Goal: Task Accomplishment & Management: Manage account settings

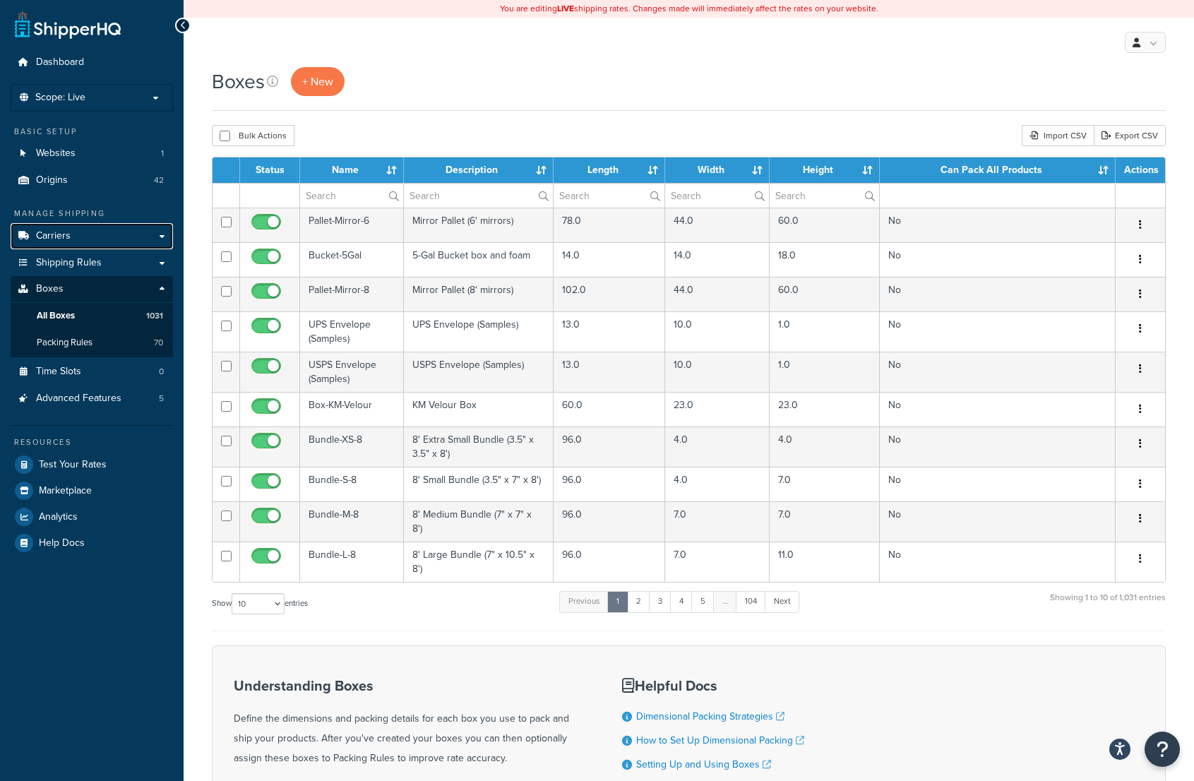
click at [83, 235] on link "Carriers" at bounding box center [92, 236] width 162 height 26
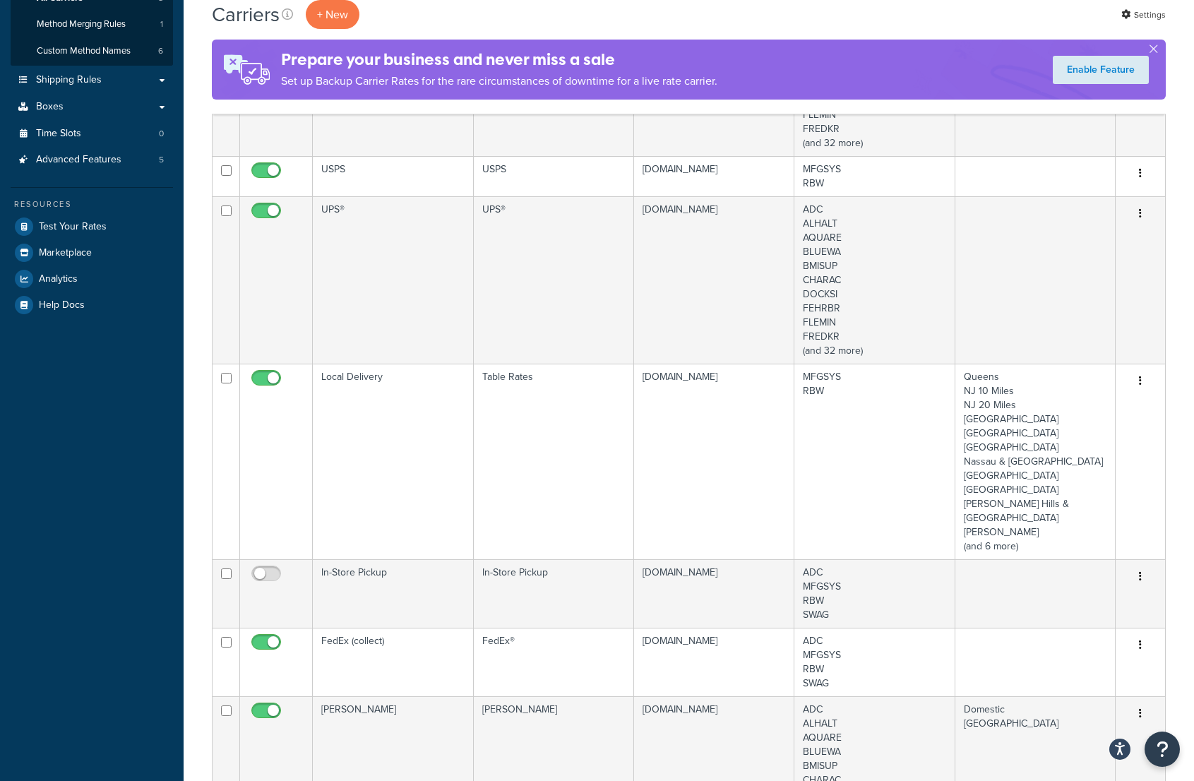
scroll to position [353, 0]
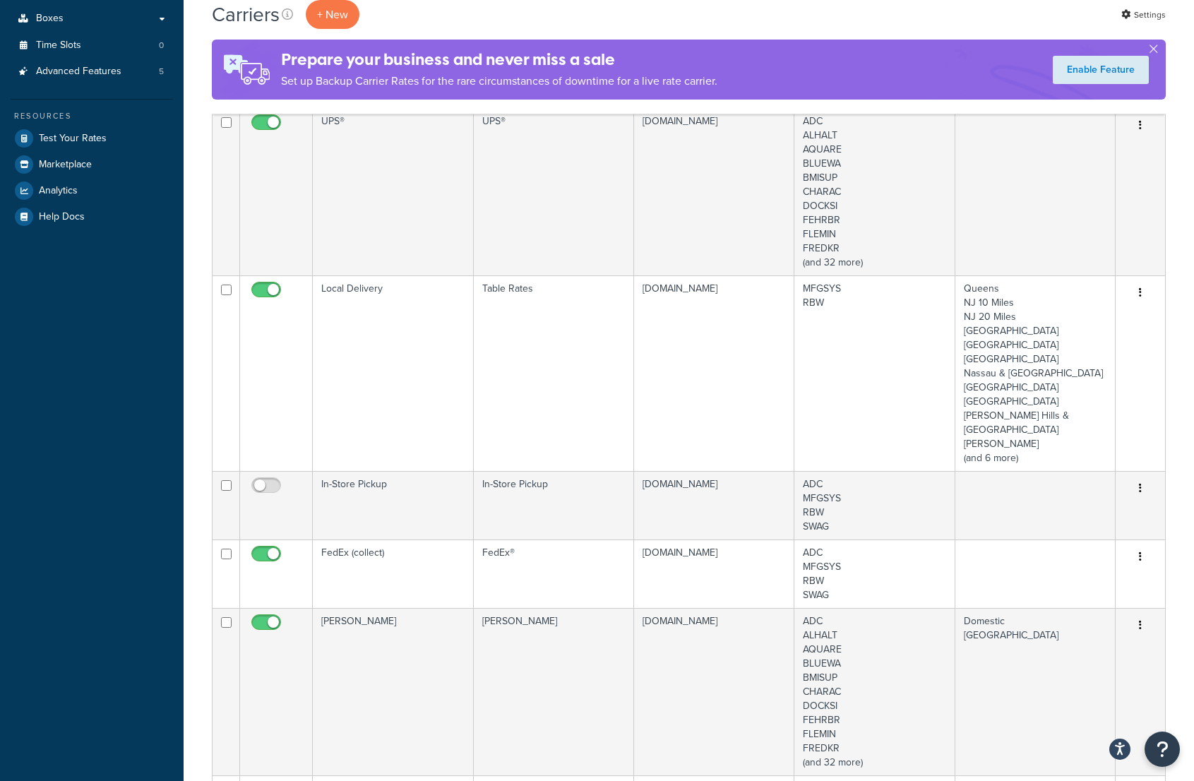
click at [377, 296] on td "Local Delivery" at bounding box center [393, 373] width 160 height 196
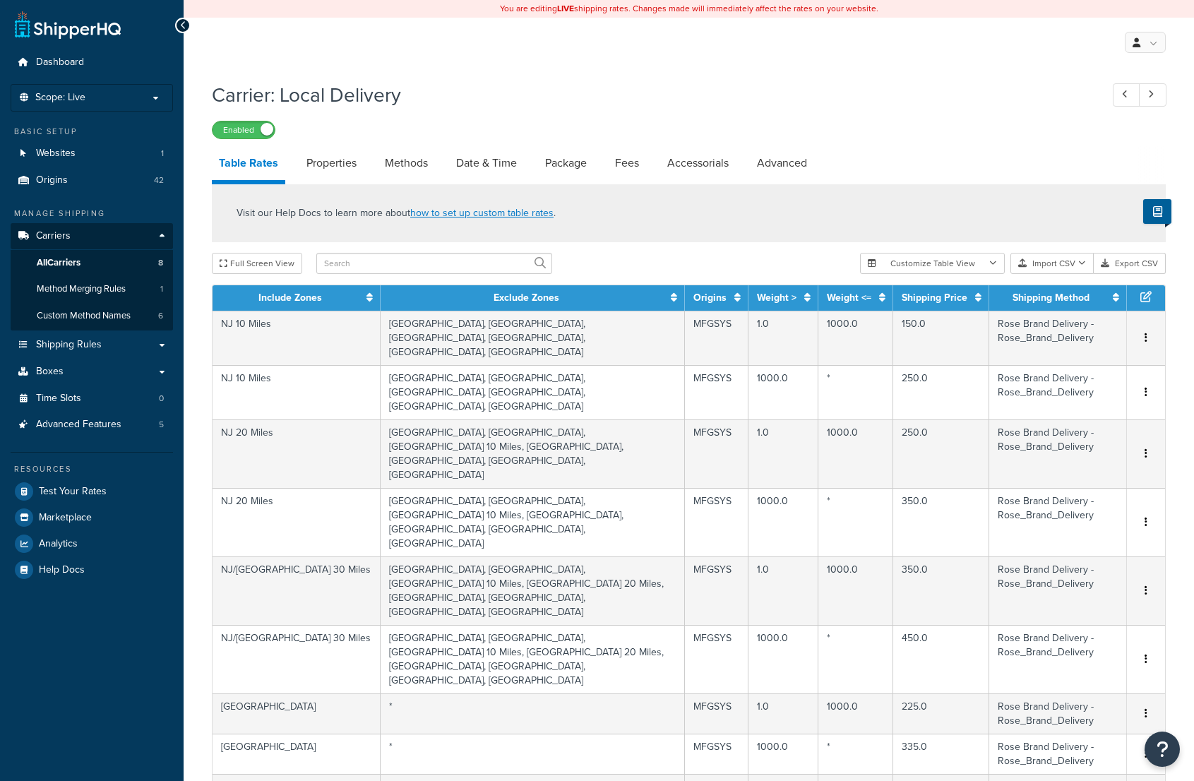
select select "25"
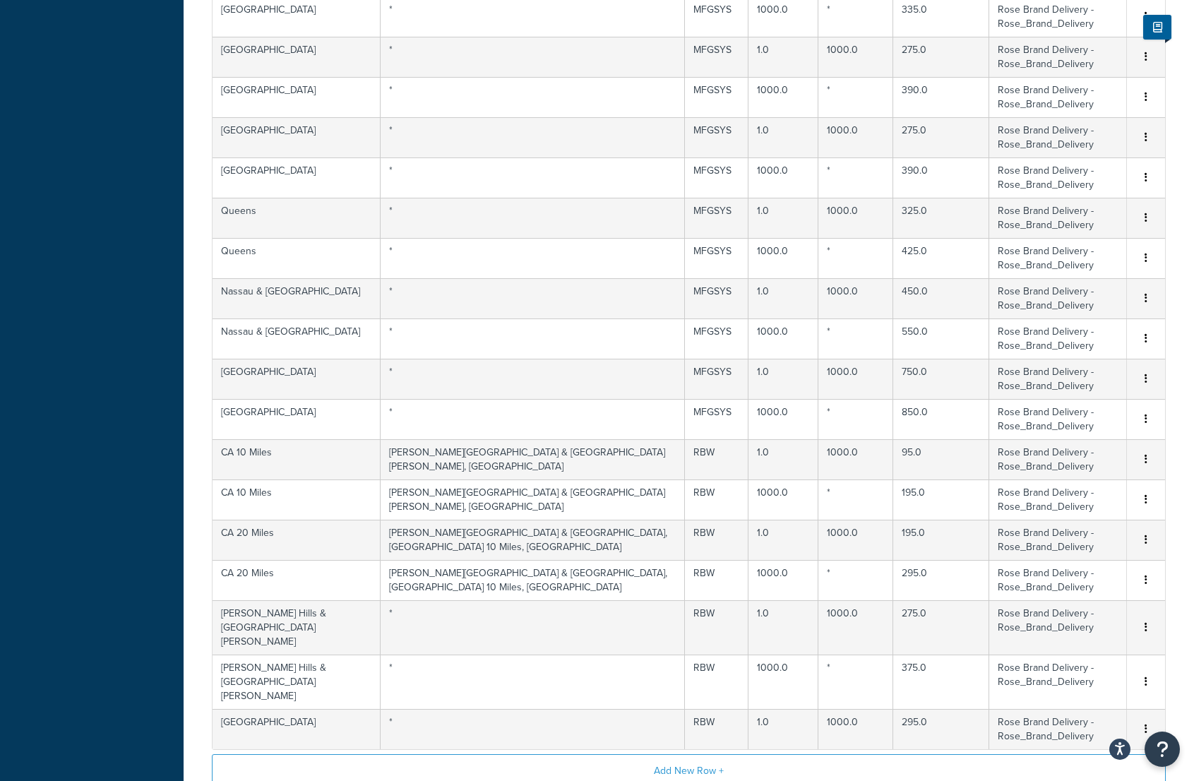
scroll to position [525, 0]
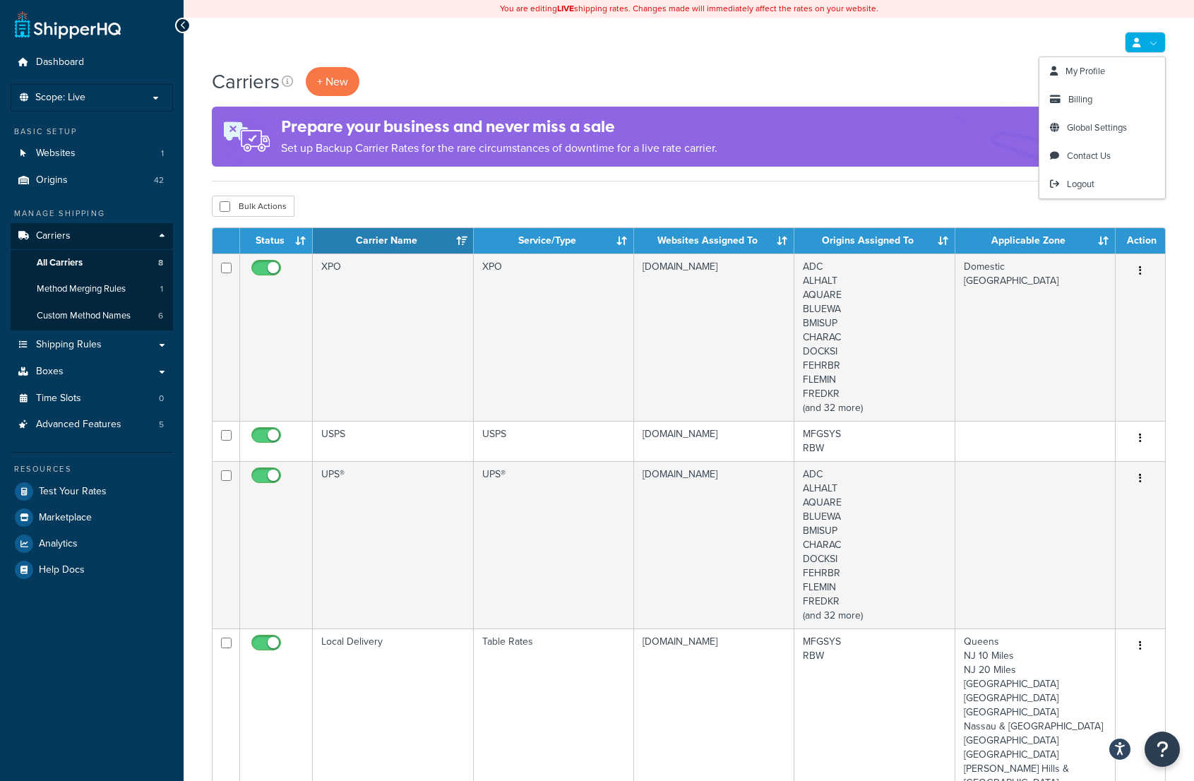
click at [1152, 37] on link at bounding box center [1145, 42] width 41 height 21
click at [1084, 187] on span "Logout" at bounding box center [1081, 183] width 28 height 13
click at [1084, 181] on span "Logout" at bounding box center [1081, 183] width 28 height 13
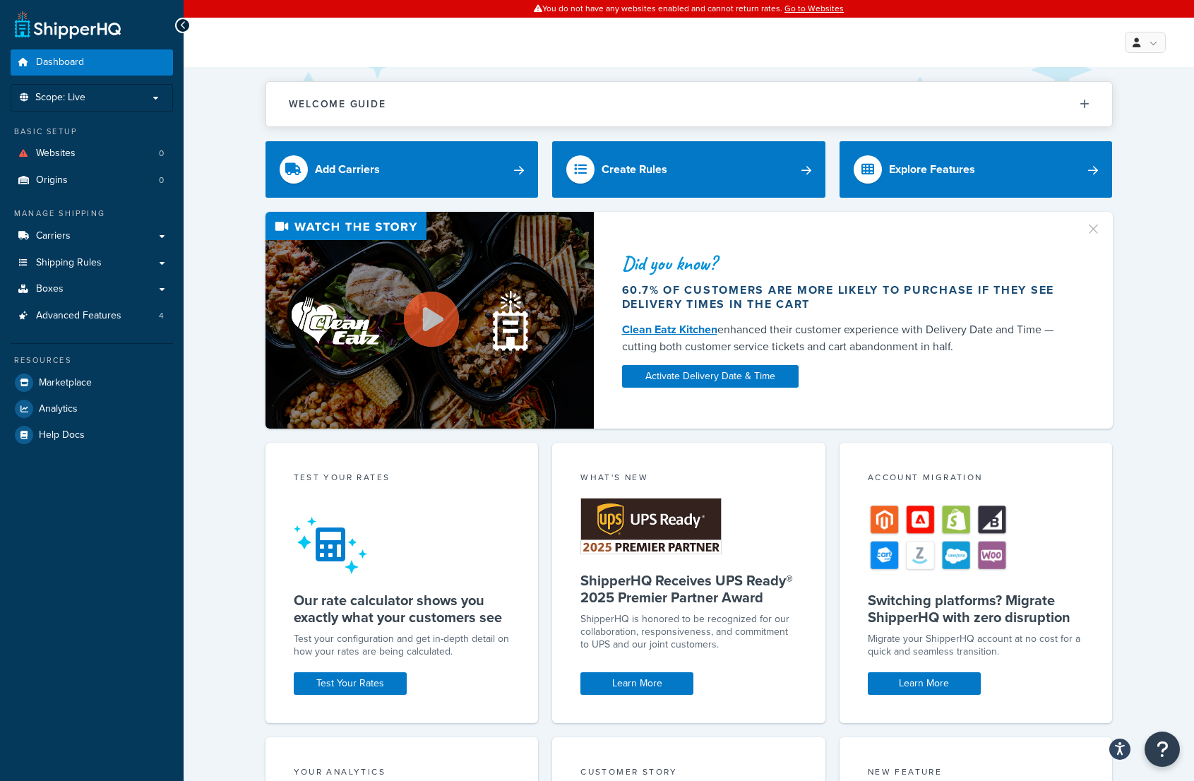
click at [152, 90] on li "Scope: Live" at bounding box center [92, 98] width 162 height 28
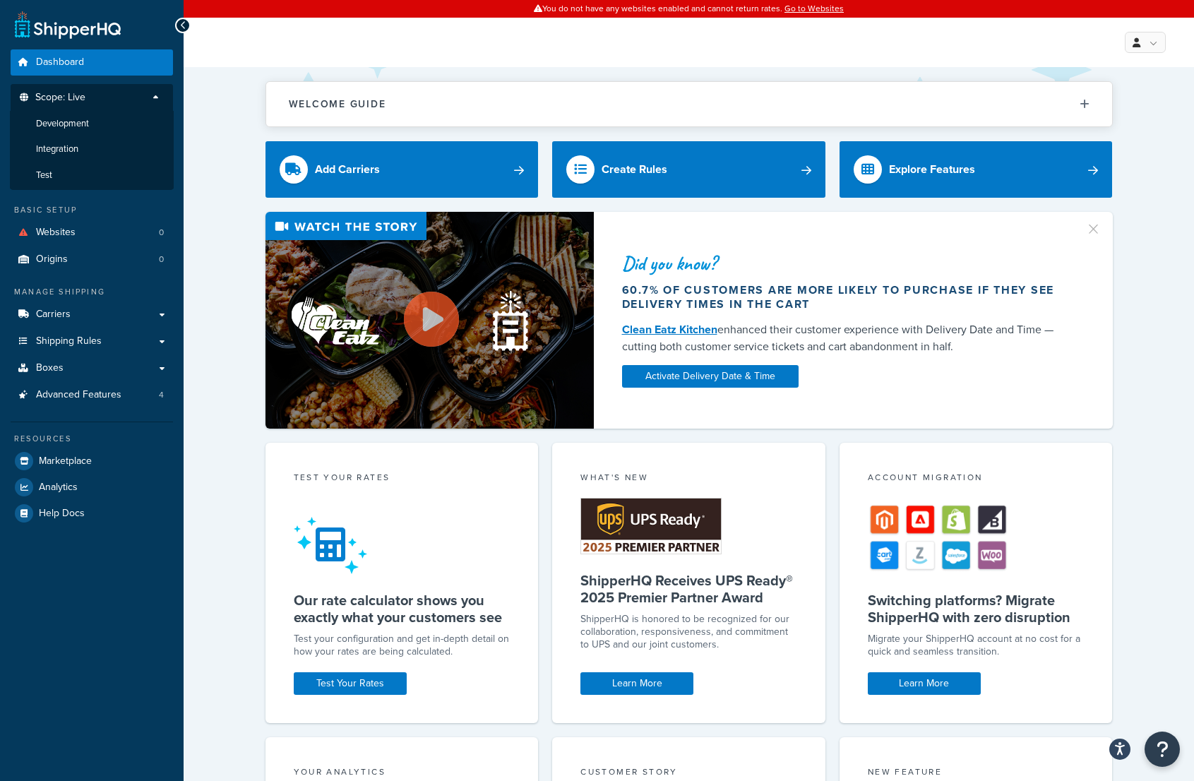
click at [77, 141] on li "Integration" at bounding box center [92, 149] width 164 height 26
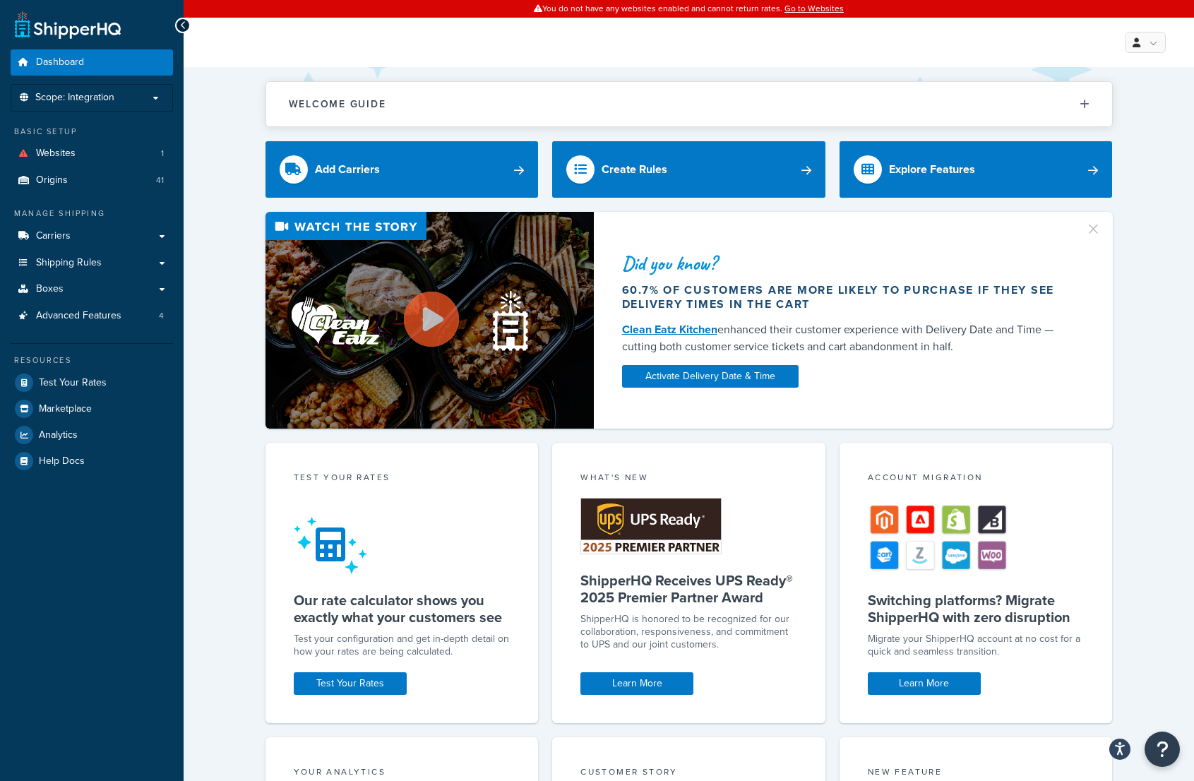
click at [143, 93] on p "Scope: Integration" at bounding box center [92, 98] width 150 height 12
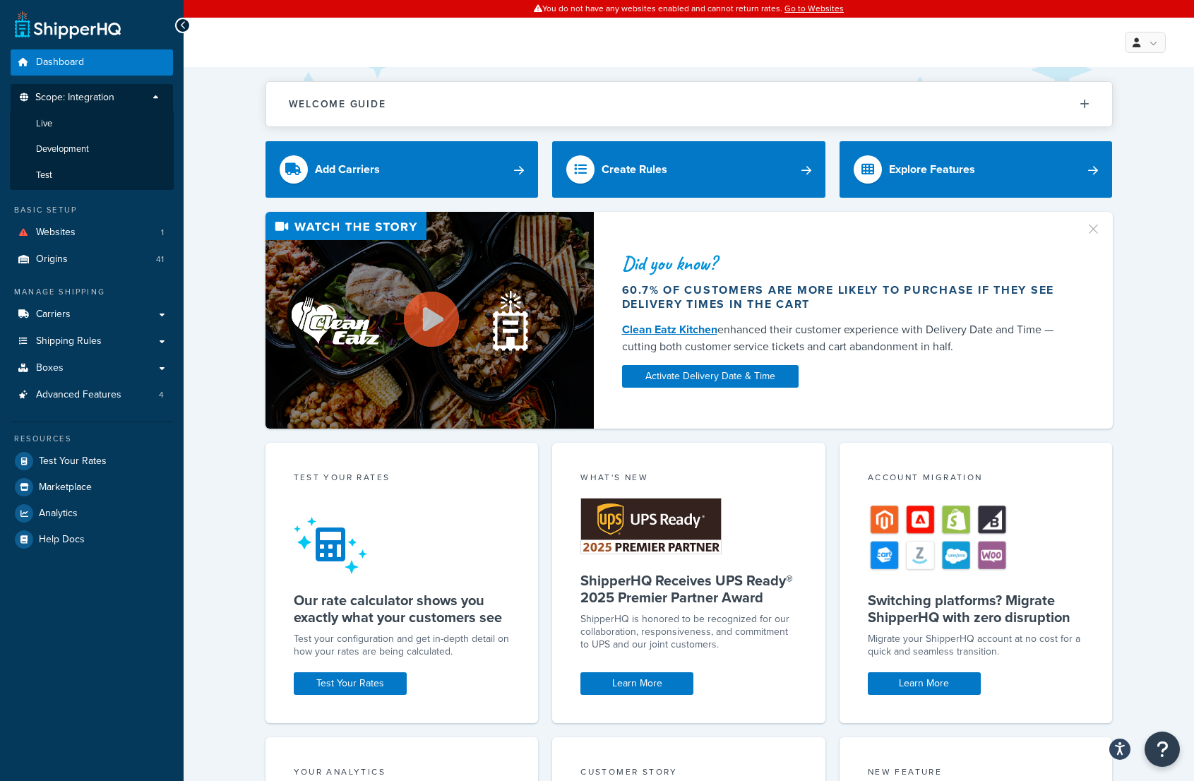
click at [120, 140] on li "Development" at bounding box center [92, 149] width 164 height 26
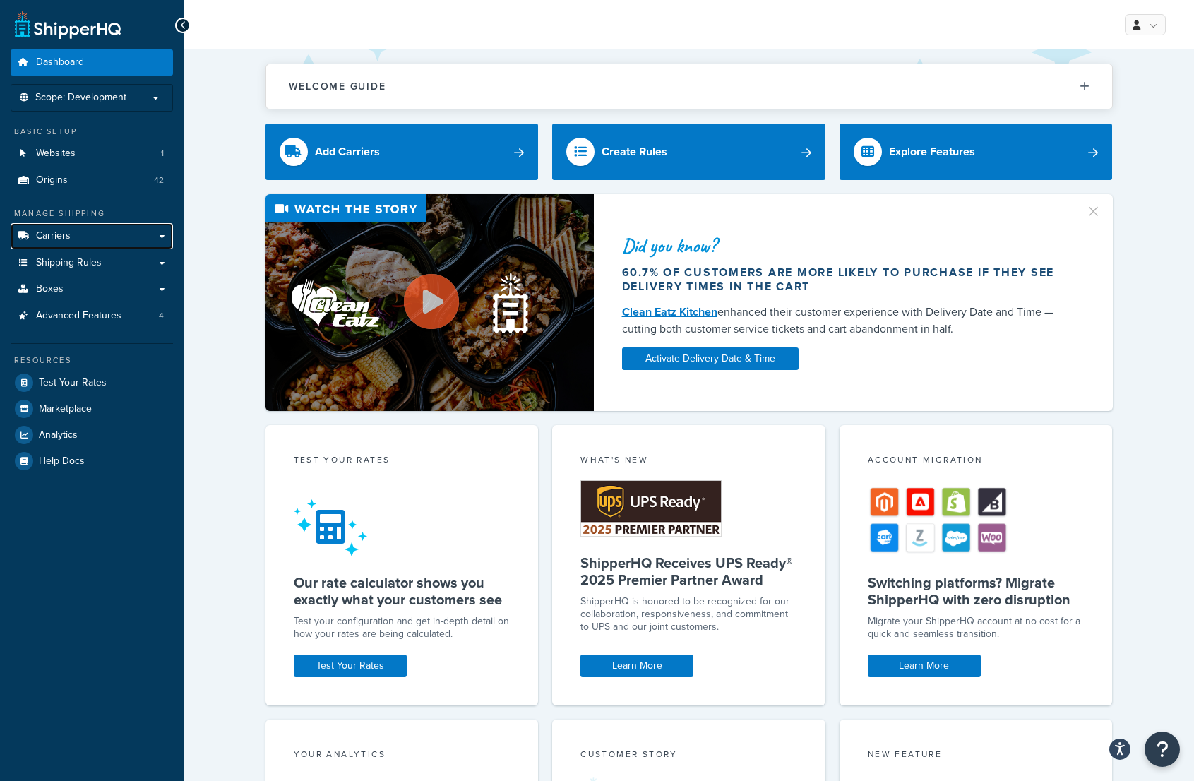
click at [102, 241] on link "Carriers" at bounding box center [92, 236] width 162 height 26
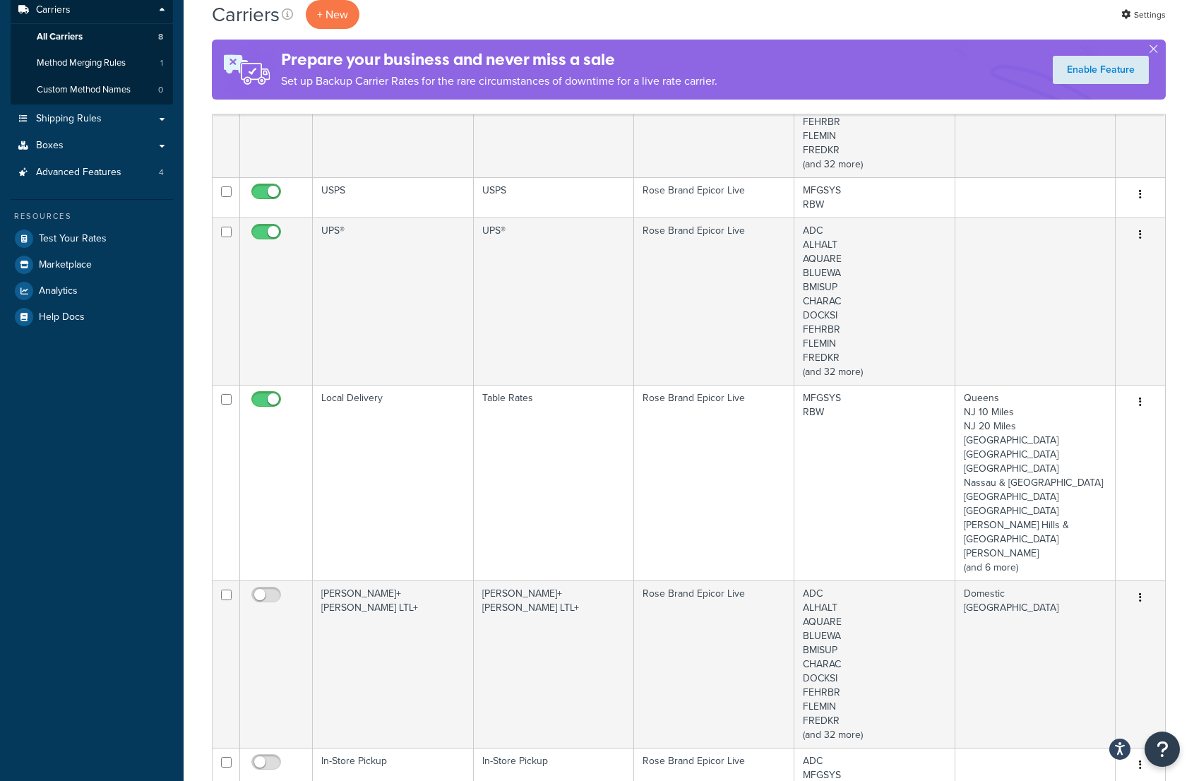
scroll to position [424, 0]
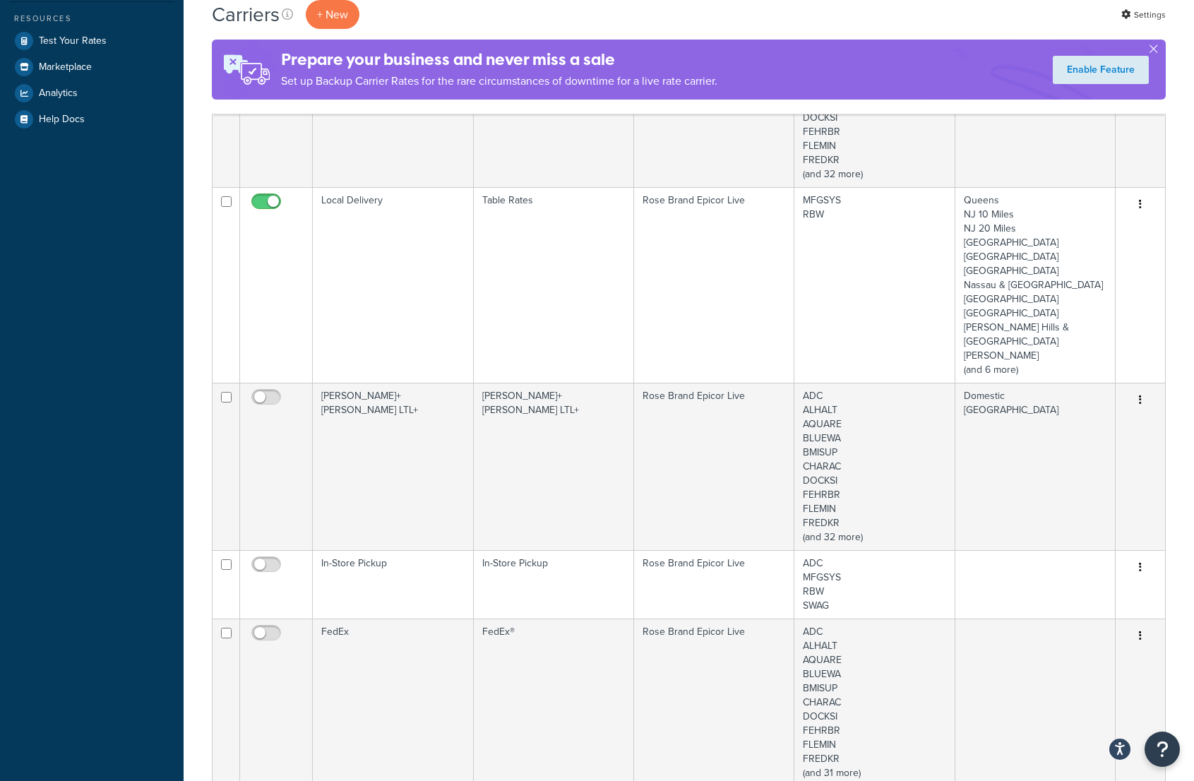
click at [263, 242] on td at bounding box center [276, 285] width 73 height 196
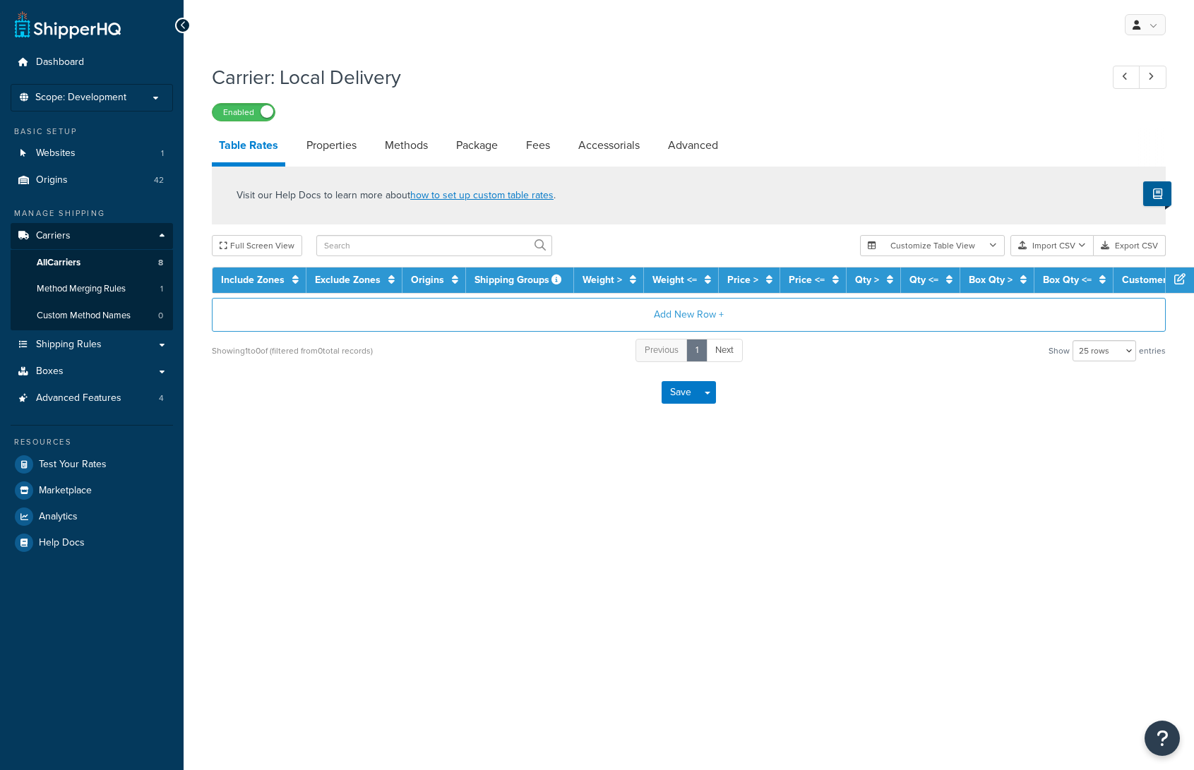
select select "25"
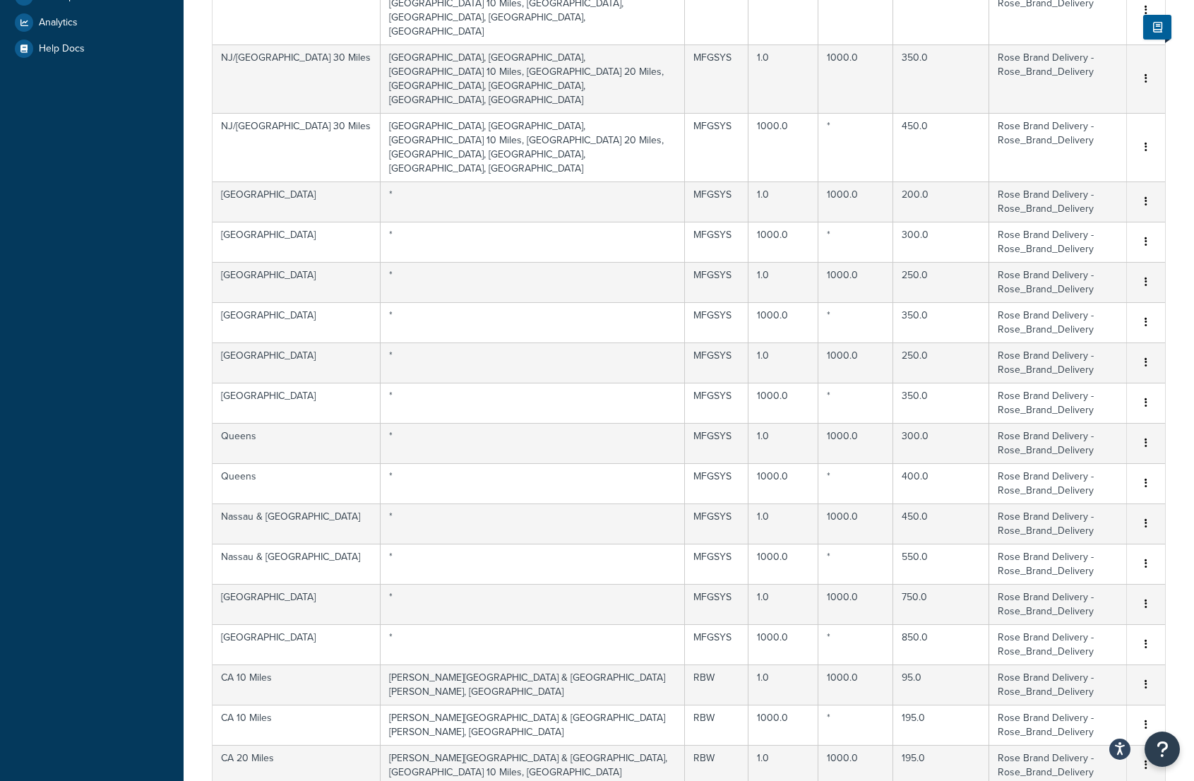
scroll to position [565, 0]
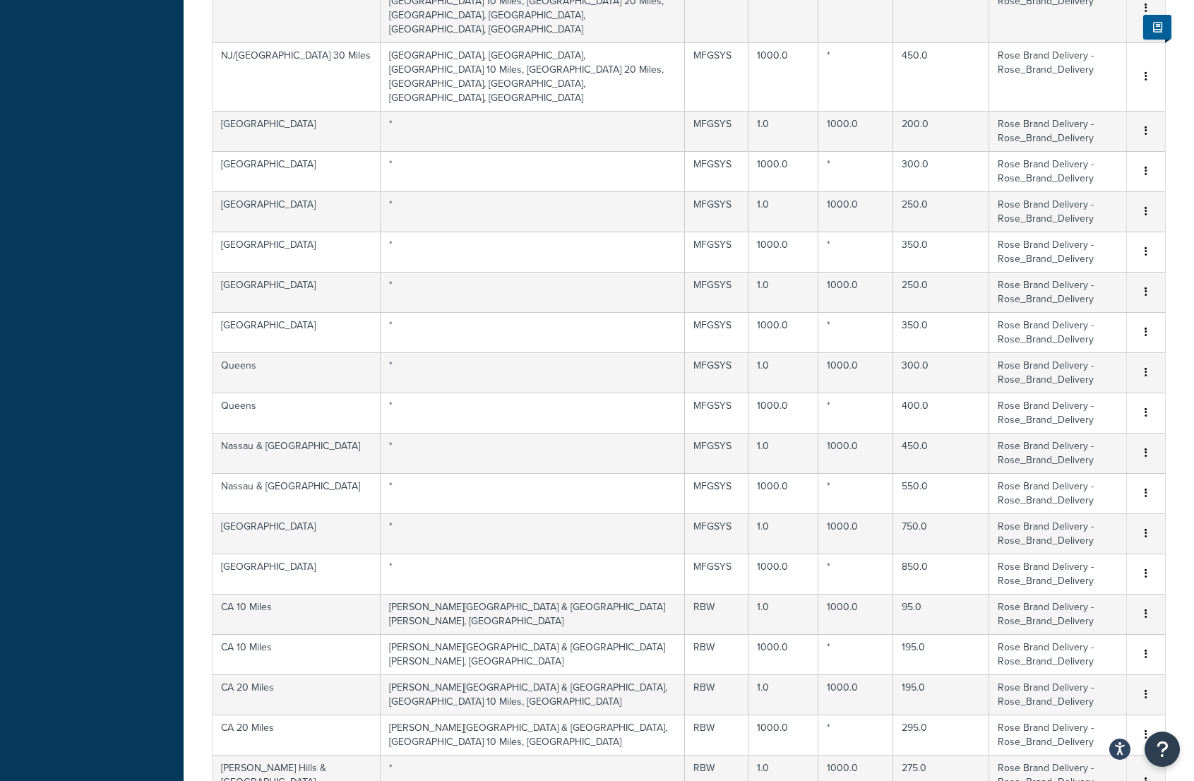
click at [210, 431] on div "Visit our Help Docs to learn more about how to set up custom table rates . Full…" at bounding box center [688, 288] width 975 height 1372
click at [259, 553] on td "[GEOGRAPHIC_DATA]" at bounding box center [296, 573] width 168 height 40
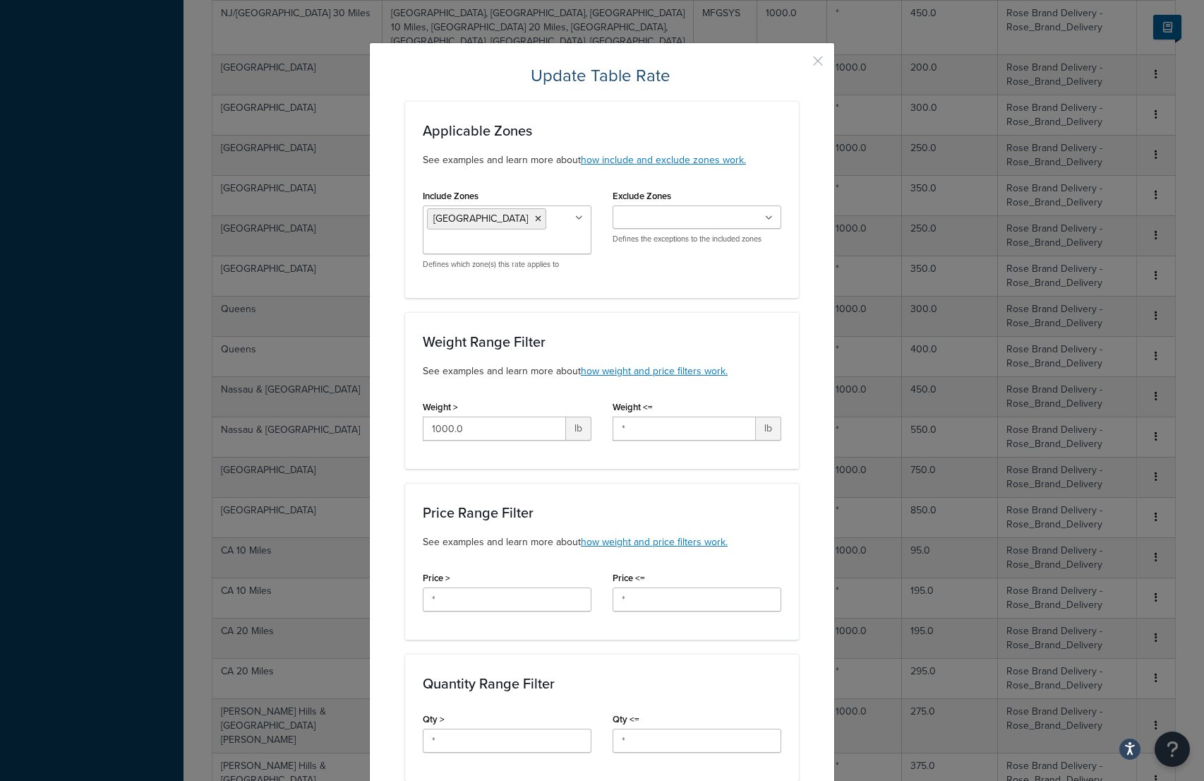
click at [799, 64] on button "button" at bounding box center [798, 66] width 4 height 4
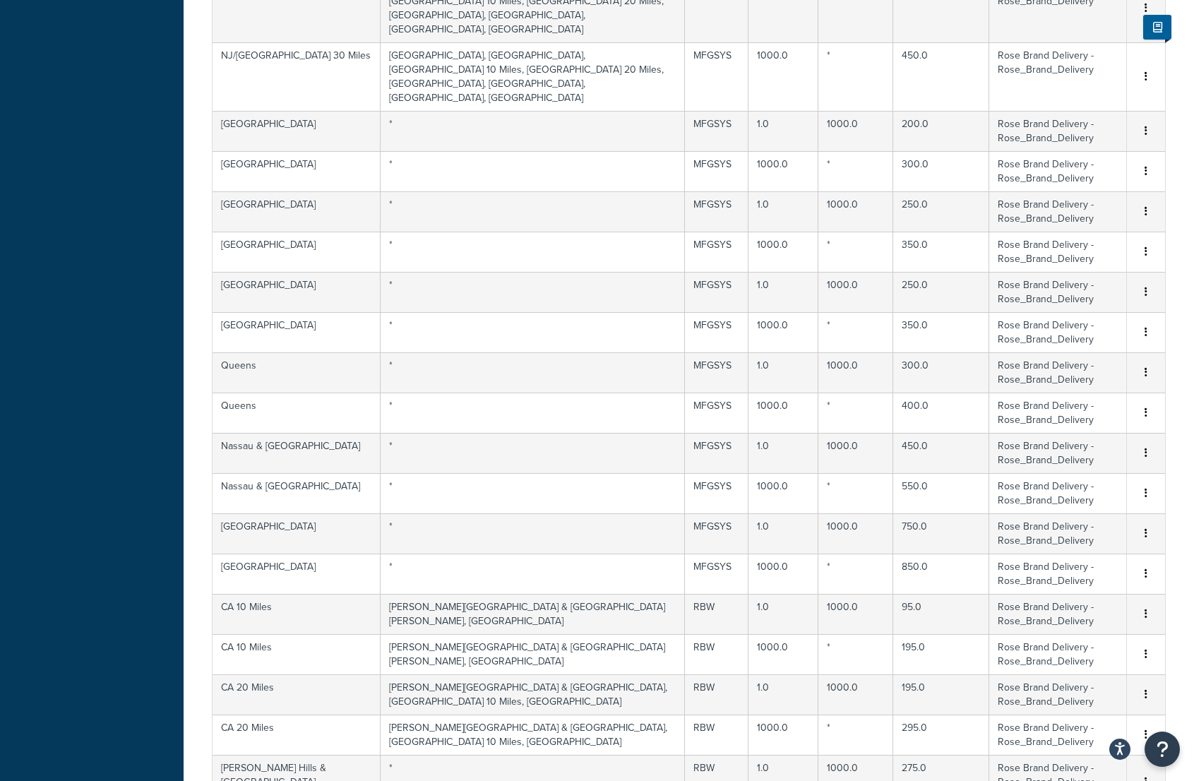
click at [1149, 566] on button "button" at bounding box center [1145, 574] width 11 height 16
click at [1097, 465] on div "Delete" at bounding box center [1074, 464] width 100 height 29
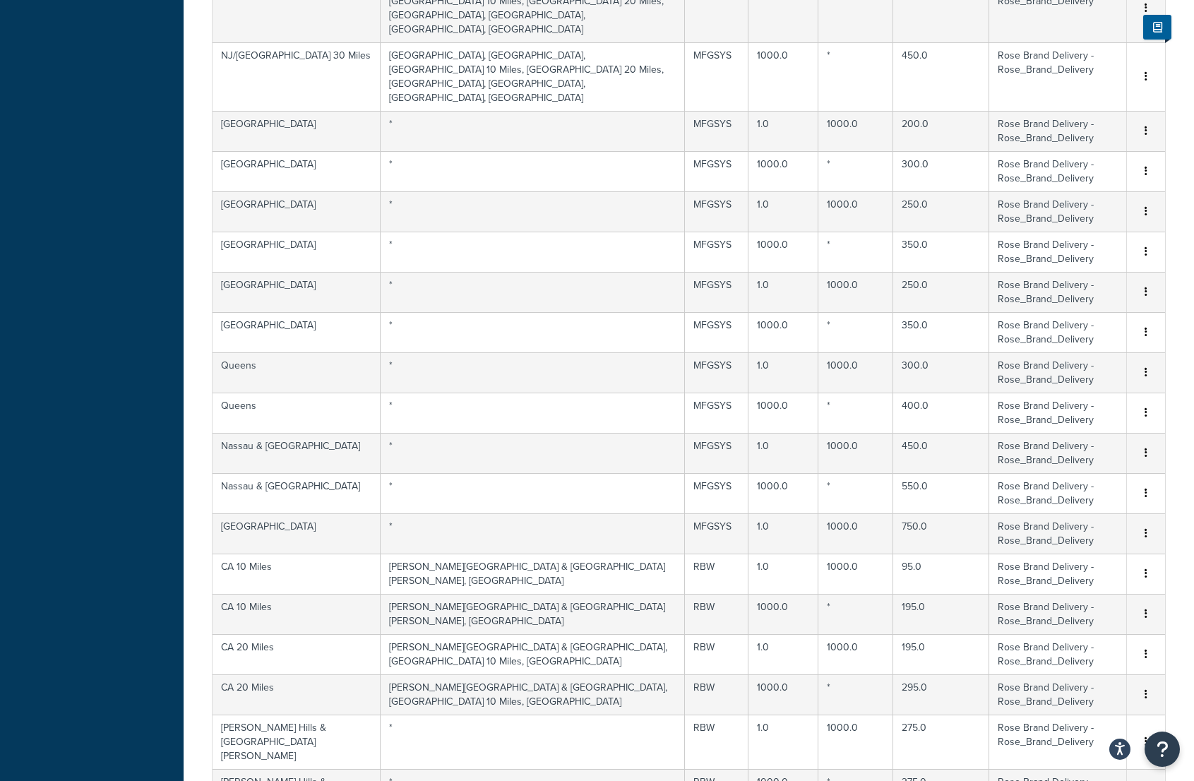
click at [280, 513] on td "[GEOGRAPHIC_DATA]" at bounding box center [296, 533] width 168 height 40
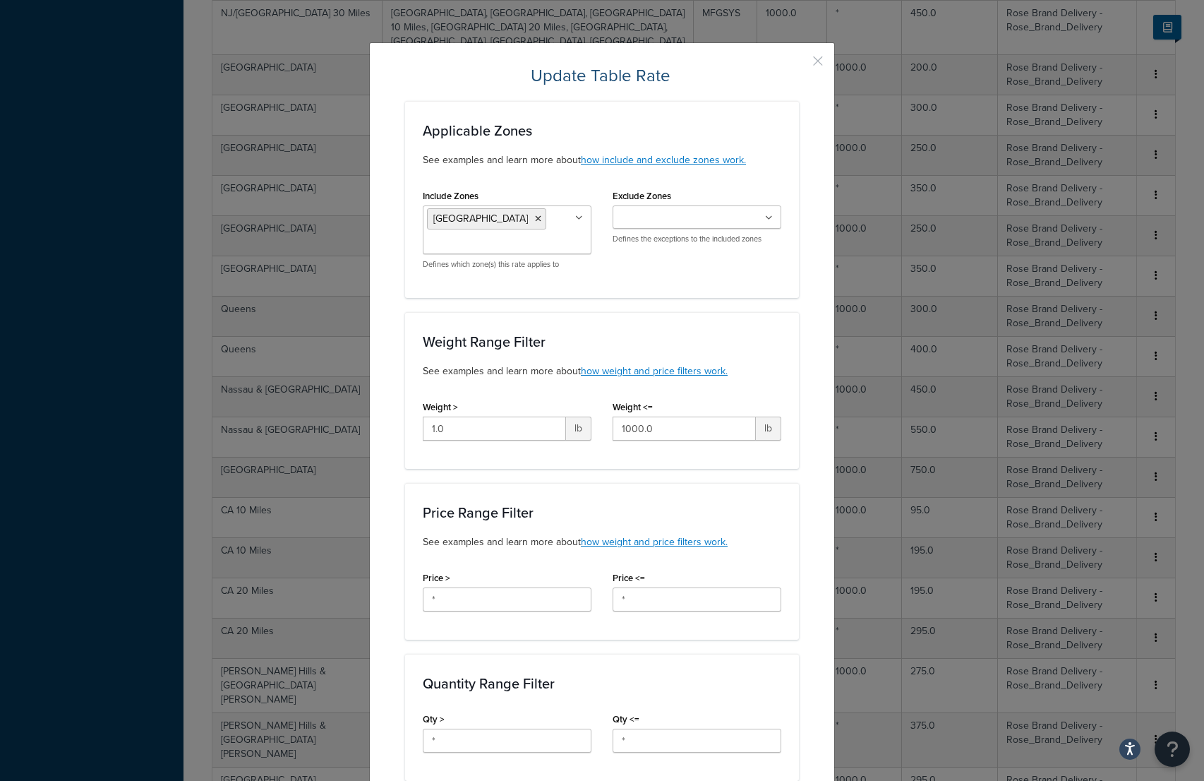
click at [799, 64] on button "button" at bounding box center [798, 66] width 4 height 4
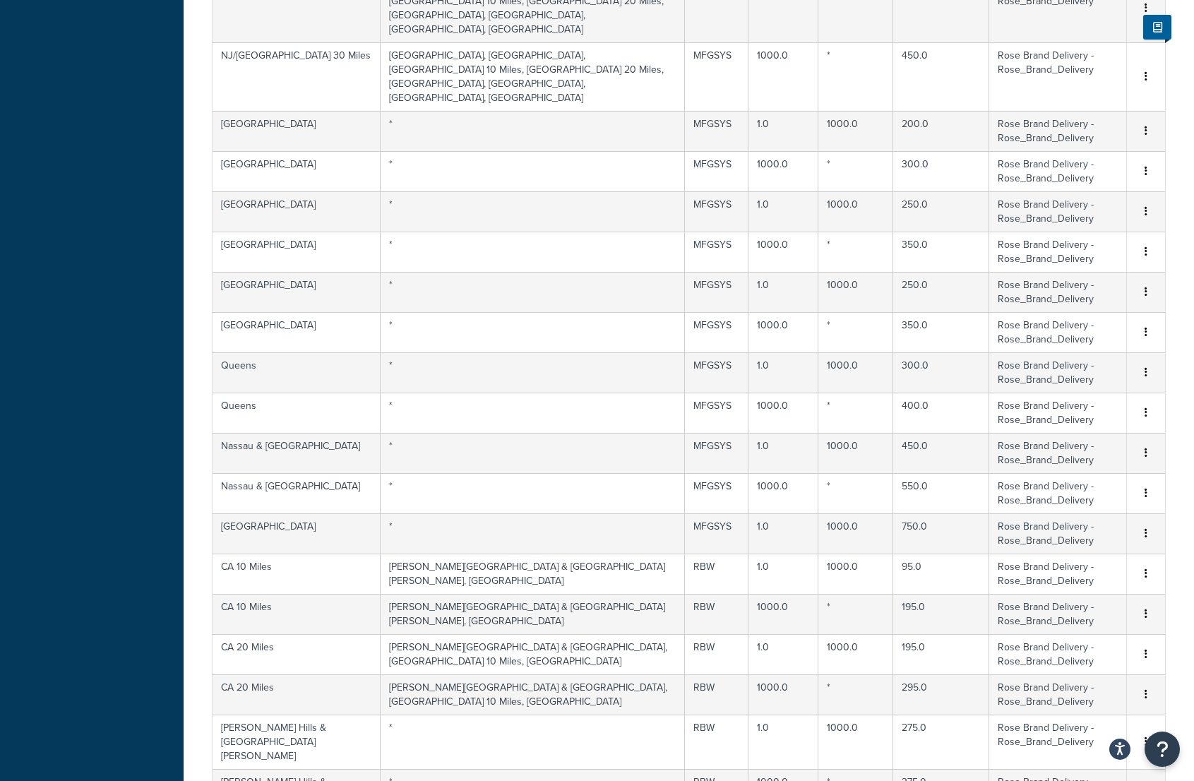
click at [1146, 528] on icon "button" at bounding box center [1145, 533] width 3 height 10
click at [1082, 421] on div "Delete" at bounding box center [1074, 423] width 100 height 29
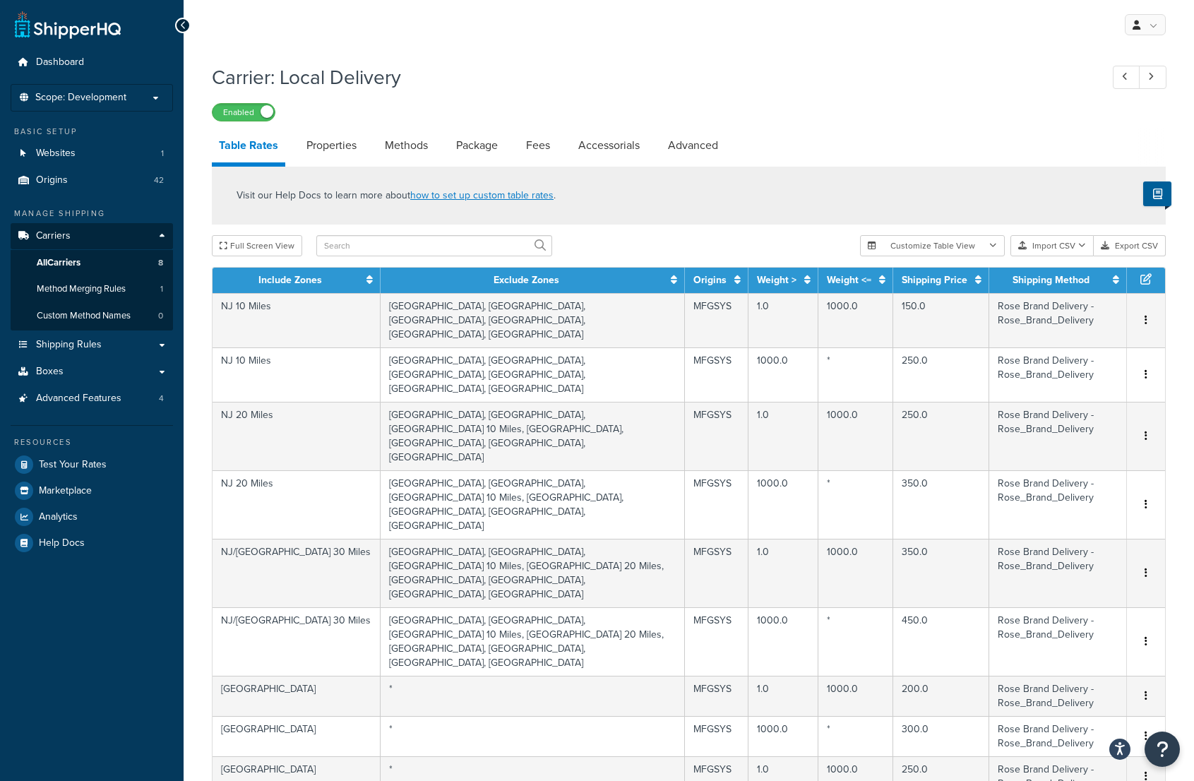
scroll to position [719, 0]
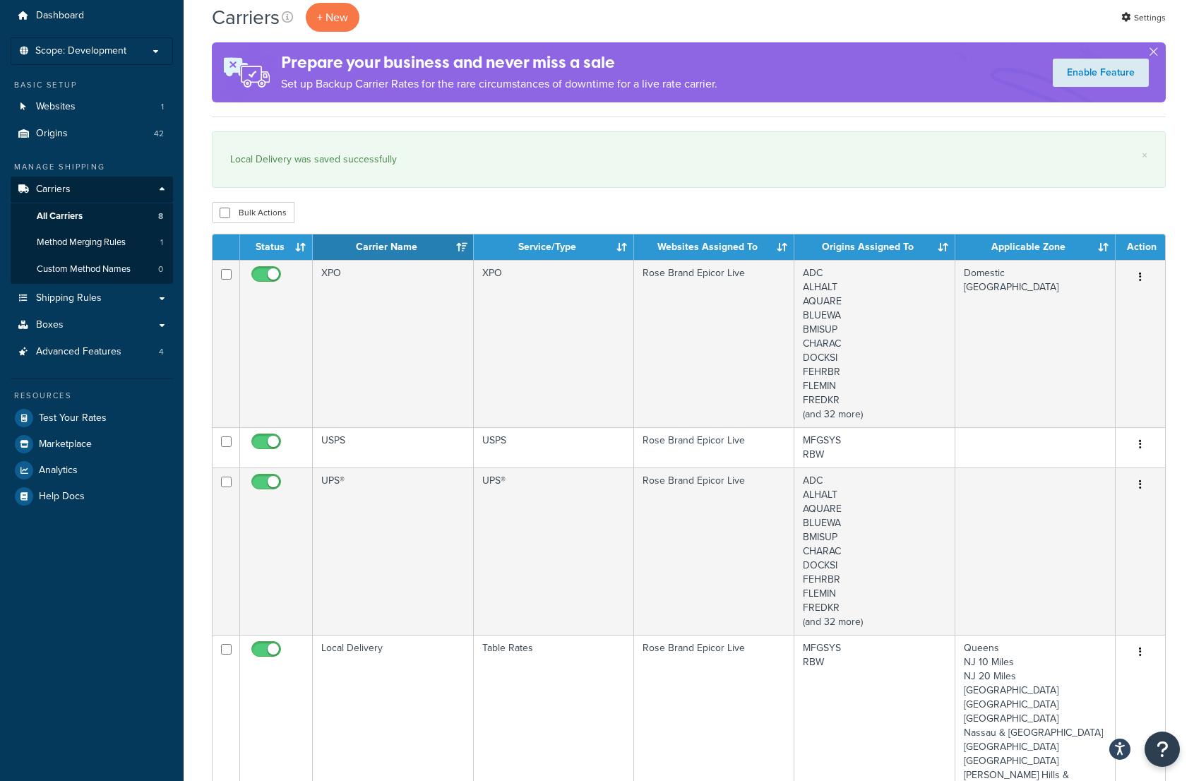
scroll to position [71, 0]
